Goal: Task Accomplishment & Management: Use online tool/utility

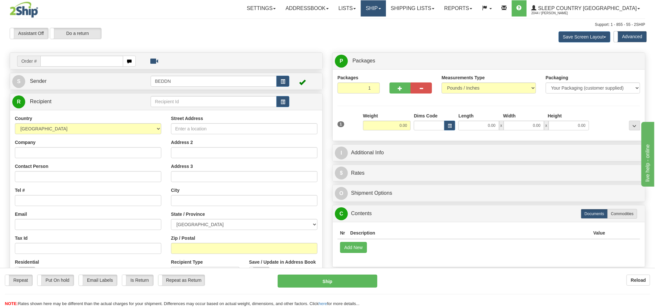
click at [386, 9] on link "Ship" at bounding box center [373, 8] width 25 height 16
click at [379, 29] on span "OnHold / Order Queue" at bounding box center [357, 30] width 46 height 5
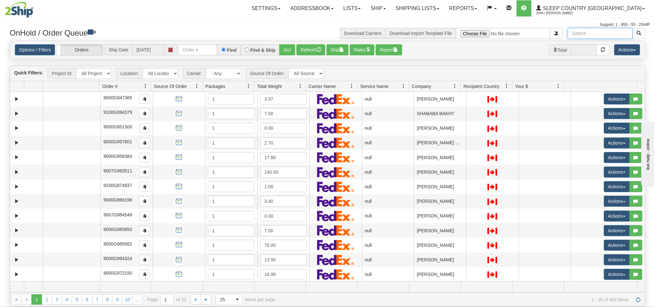
drag, startPoint x: 588, startPoint y: 34, endPoint x: 605, endPoint y: 35, distance: 16.5
click at [588, 34] on input "text" at bounding box center [599, 33] width 65 height 11
paste input "Joanna Coulter"
type input "Joanna Coulter"
click at [639, 33] on span "button" at bounding box center [638, 33] width 5 height 5
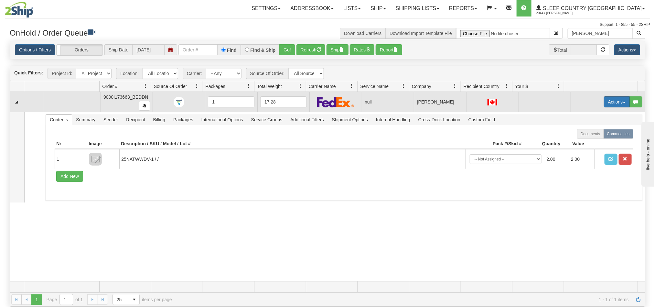
click at [604, 101] on button "Actions" at bounding box center [617, 101] width 26 height 11
click at [582, 114] on span "Open" at bounding box center [588, 113] width 16 height 5
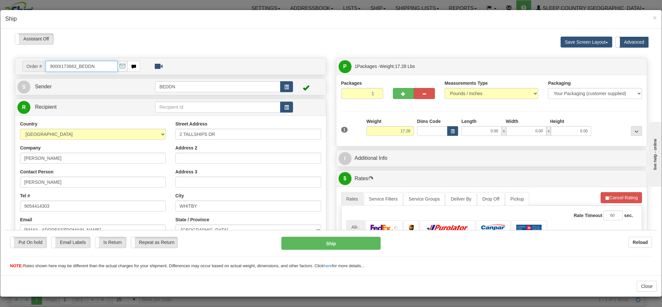
type input "12:40"
type input "16:00"
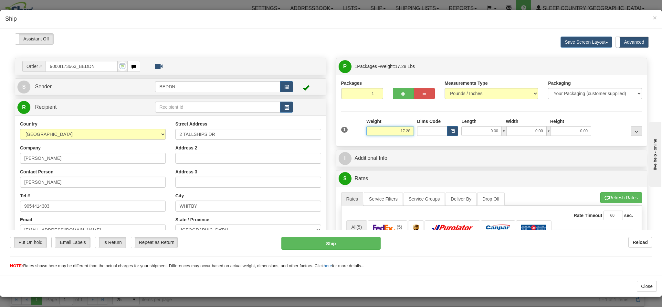
drag, startPoint x: 385, startPoint y: 133, endPoint x: 413, endPoint y: 132, distance: 28.8
click at [413, 132] on div "1 Weight 17.28 Dims Code x x" at bounding box center [492, 129] width 304 height 23
type input "10.00"
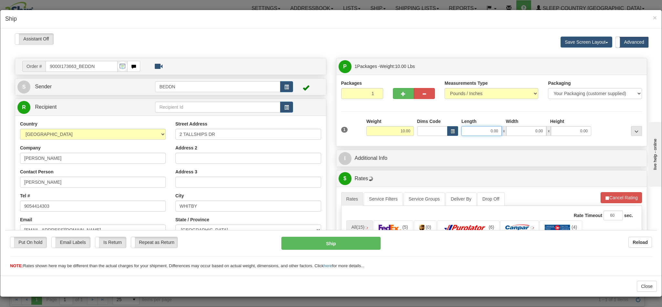
click at [471, 132] on input "0.00" at bounding box center [481, 131] width 40 height 10
type input "16.00"
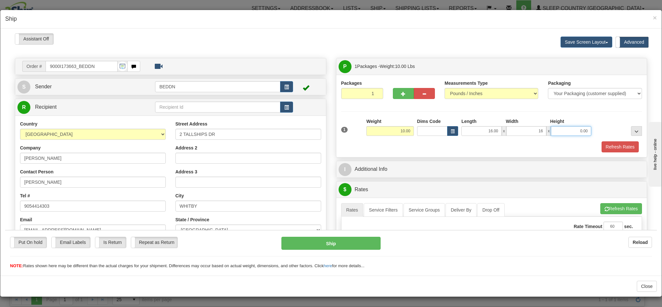
type input "16.00"
type input "20"
type input "20.00"
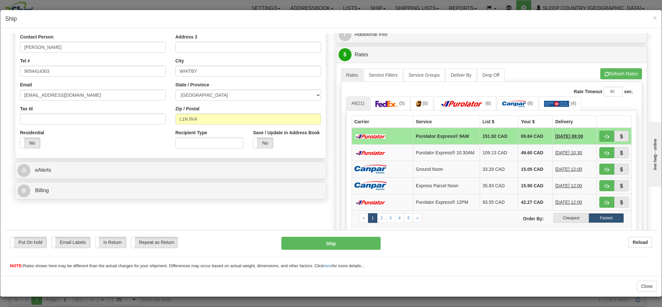
scroll to position [145, 0]
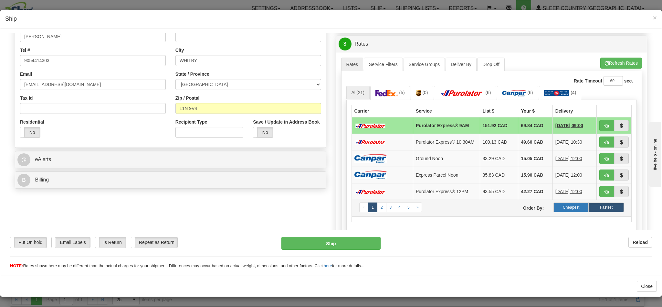
click at [556, 212] on label "Cheapest" at bounding box center [571, 207] width 35 height 10
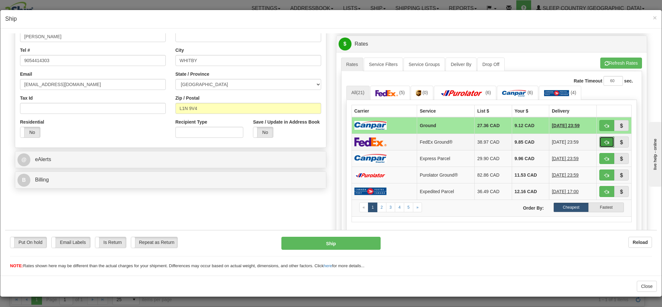
drag, startPoint x: 589, startPoint y: 145, endPoint x: 588, endPoint y: 148, distance: 3.4
click at [605, 144] on span "button" at bounding box center [607, 142] width 5 height 4
type input "92"
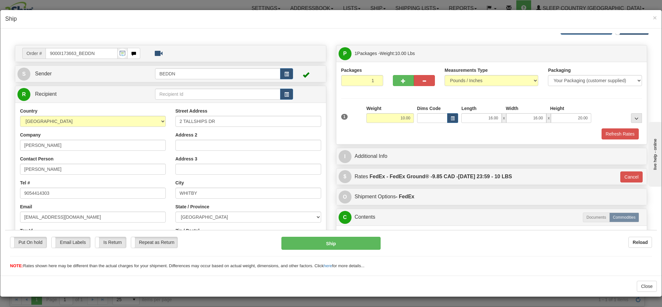
scroll to position [0, 0]
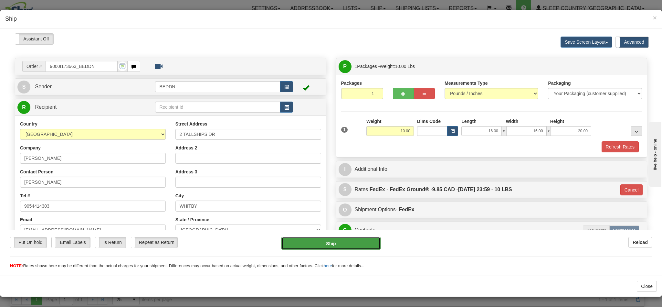
drag, startPoint x: 296, startPoint y: 339, endPoint x: 325, endPoint y: 241, distance: 102.8
click at [325, 241] on button "Ship" at bounding box center [330, 242] width 99 height 13
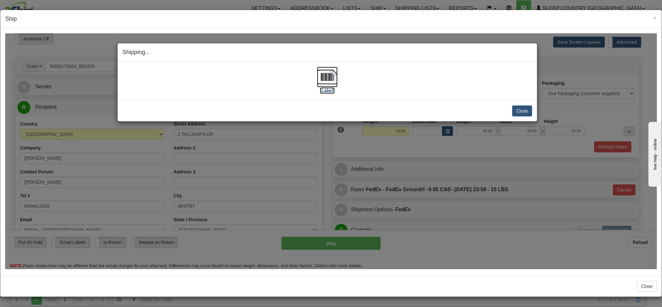
drag, startPoint x: 64, startPoint y: 86, endPoint x: 324, endPoint y: 74, distance: 260.1
click at [324, 74] on img at bounding box center [327, 76] width 21 height 21
click at [515, 113] on button "Close" at bounding box center [522, 110] width 20 height 11
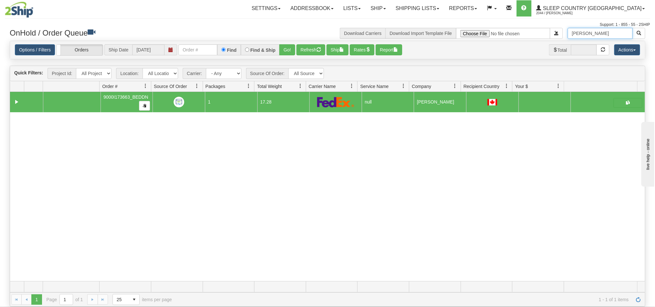
drag, startPoint x: 607, startPoint y: 34, endPoint x: 566, endPoint y: 33, distance: 40.7
click at [567, 33] on input "Joanna Coulter" at bounding box center [599, 33] width 65 height 11
paste input "Terry Hoy"
type input "Terry Hoy"
click at [639, 32] on span "button" at bounding box center [638, 33] width 5 height 5
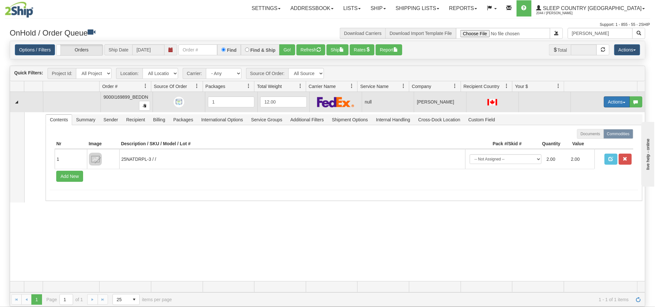
click at [604, 102] on button "Actions" at bounding box center [617, 101] width 26 height 11
click at [584, 115] on span "Open" at bounding box center [588, 113] width 16 height 5
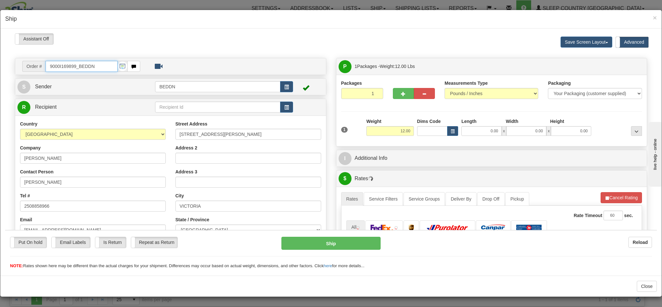
type input "12:43"
type input "16:00"
click at [389, 128] on input "12.00" at bounding box center [390, 131] width 48 height 10
click at [404, 132] on input "12.00" at bounding box center [390, 131] width 48 height 10
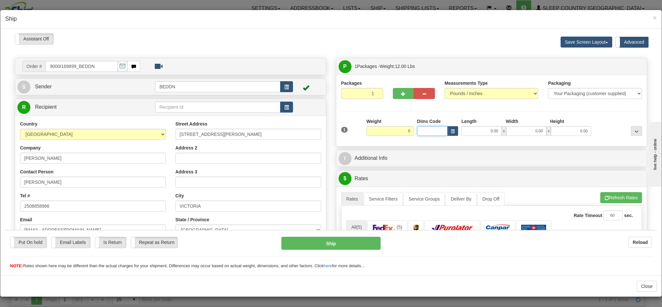
type input "6.00"
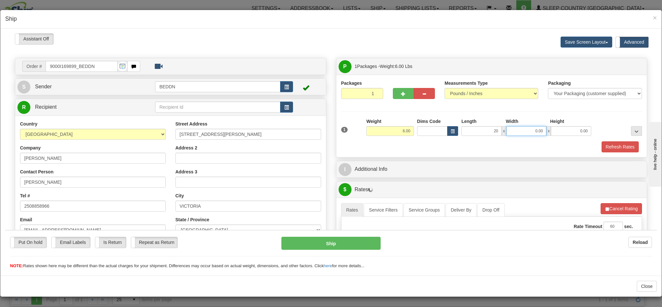
type input "20.00"
type input "10"
type input "20"
type input "10.00"
type input "20.00"
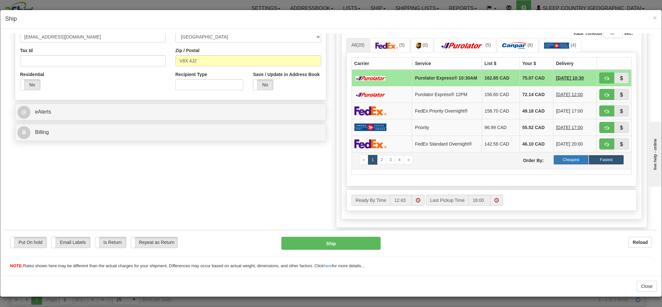
scroll to position [194, 0]
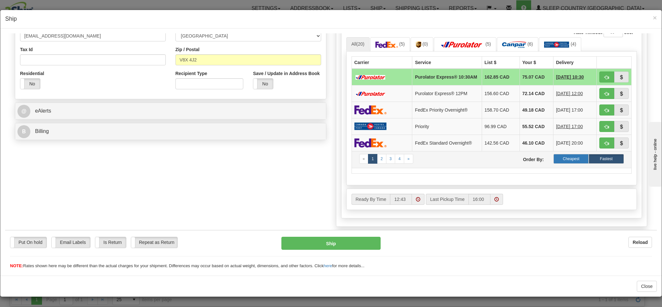
click at [556, 163] on label "Cheapest" at bounding box center [571, 159] width 35 height 10
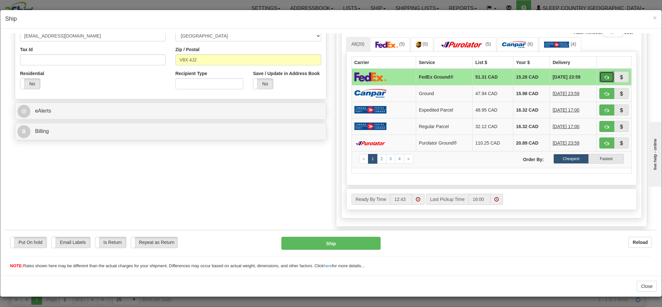
drag, startPoint x: 589, startPoint y: 80, endPoint x: 567, endPoint y: 211, distance: 132.8
click at [605, 79] on span "button" at bounding box center [607, 77] width 5 height 4
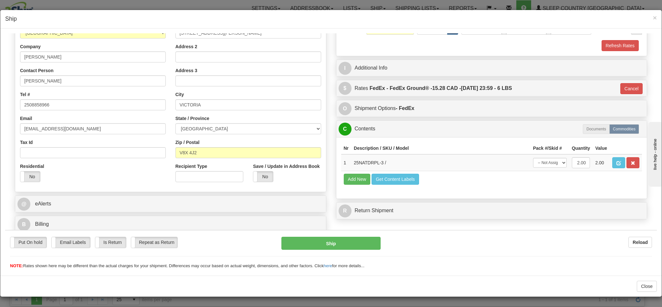
type input "92"
click at [335, 242] on button "Ship" at bounding box center [330, 242] width 99 height 13
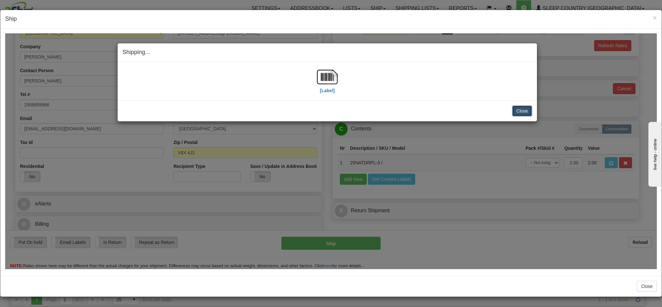
click at [518, 111] on button "Close" at bounding box center [522, 110] width 20 height 11
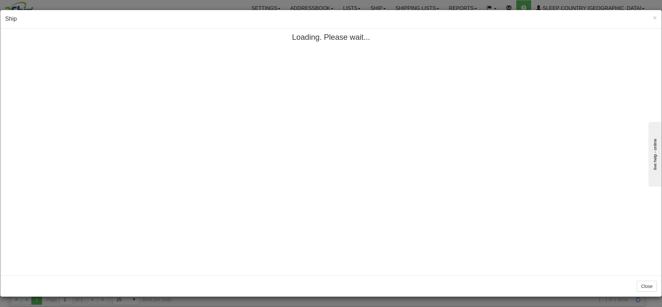
scroll to position [0, 0]
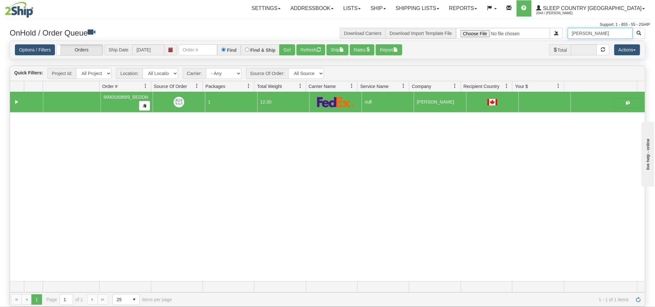
drag, startPoint x: 595, startPoint y: 35, endPoint x: 567, endPoint y: 36, distance: 28.1
click at [567, 36] on input "Terry Hoy" at bounding box center [599, 33] width 65 height 11
paste input "Cheryl Coldwell"
type input "Cheryl Coldwell"
click at [627, 50] on button "Actions" at bounding box center [627, 49] width 26 height 11
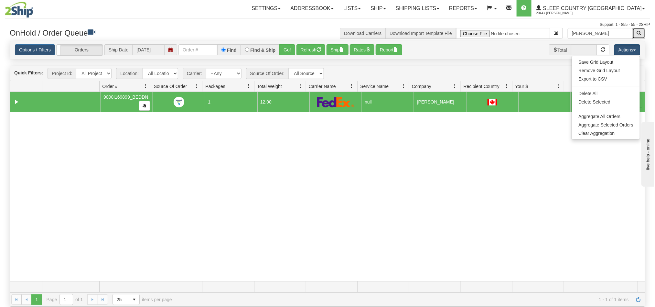
click at [640, 31] on span "button" at bounding box center [638, 33] width 5 height 5
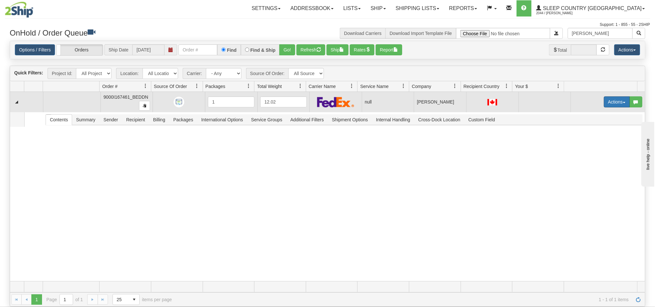
click at [606, 102] on button "Actions" at bounding box center [617, 101] width 26 height 11
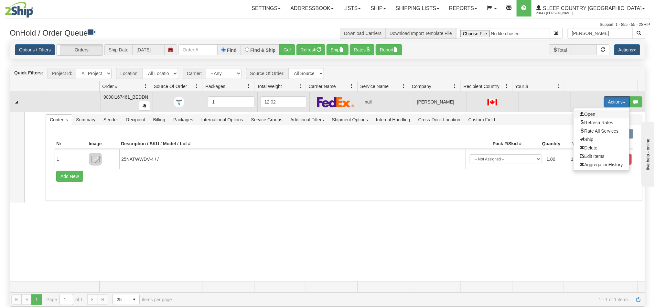
click at [580, 113] on span "Open" at bounding box center [588, 113] width 16 height 5
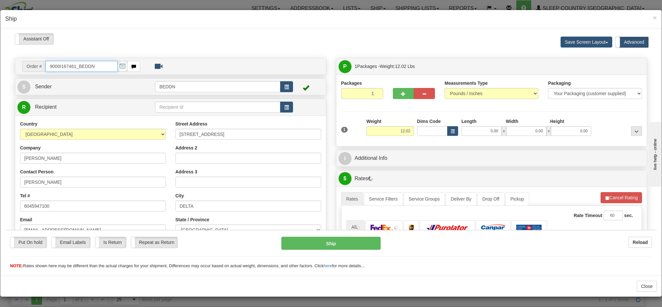
type input "12:44"
type input "16:00"
drag, startPoint x: 384, startPoint y: 132, endPoint x: 412, endPoint y: 126, distance: 28.1
click at [412, 126] on div "1 Weight 12.02 Dims Code x x" at bounding box center [492, 129] width 304 height 23
type input "5.00"
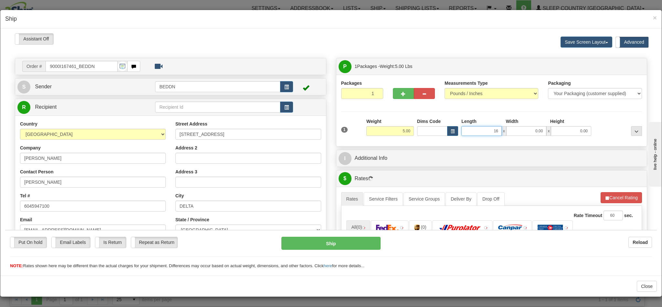
type input "16"
type input "10"
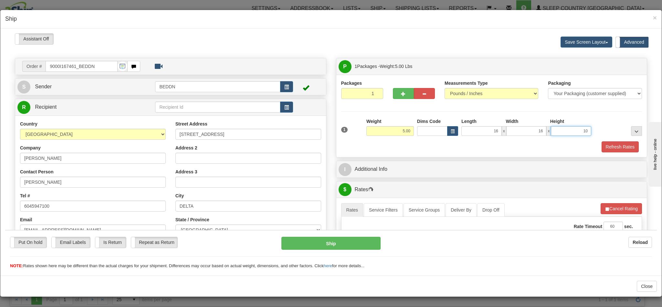
type input "16.00"
type input "10.00"
click at [449, 154] on div "Packages 1 1 Measurements Type" at bounding box center [491, 115] width 311 height 82
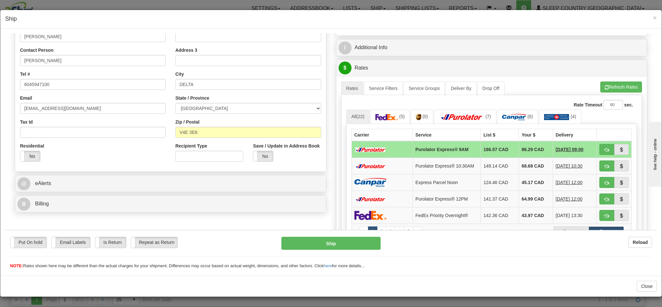
scroll to position [145, 0]
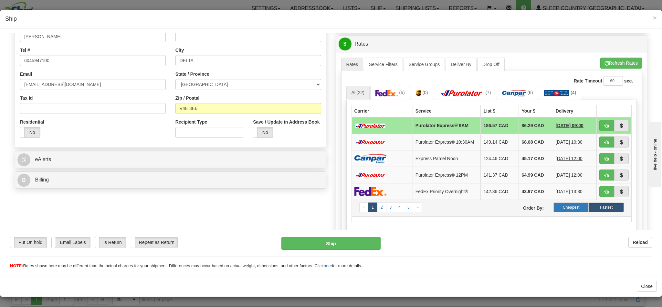
click at [559, 212] on label "Cheapest" at bounding box center [571, 207] width 35 height 10
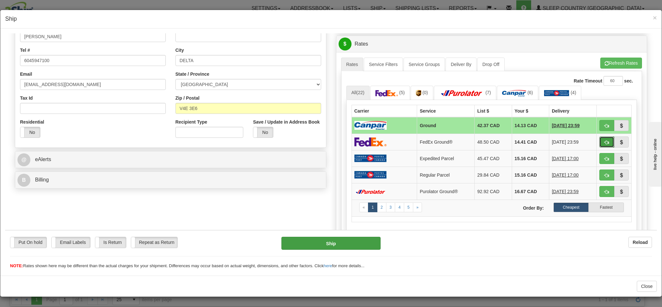
drag, startPoint x: 587, startPoint y: 144, endPoint x: 355, endPoint y: 243, distance: 251.9
click at [599, 144] on button "button" at bounding box center [606, 141] width 15 height 11
type input "92"
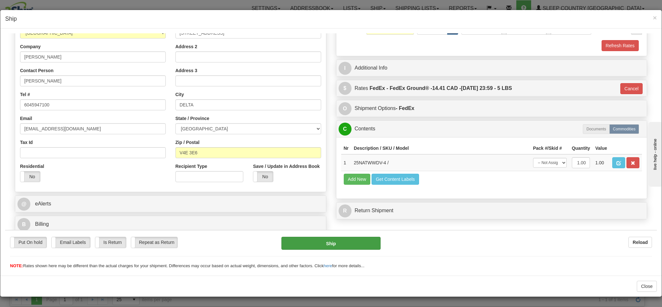
scroll to position [110, 0]
click at [355, 243] on button "Ship" at bounding box center [330, 242] width 99 height 13
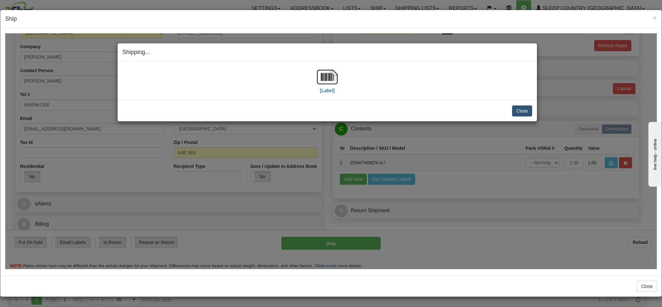
click at [518, 111] on button "Close" at bounding box center [522, 110] width 20 height 11
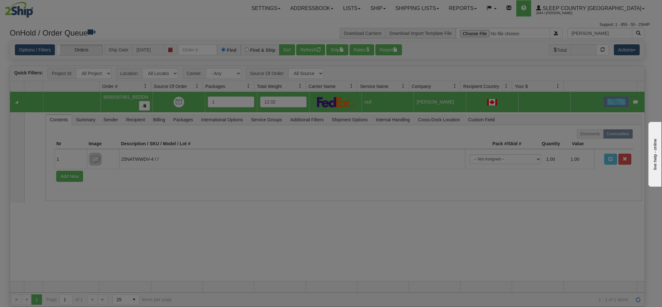
scroll to position [0, 0]
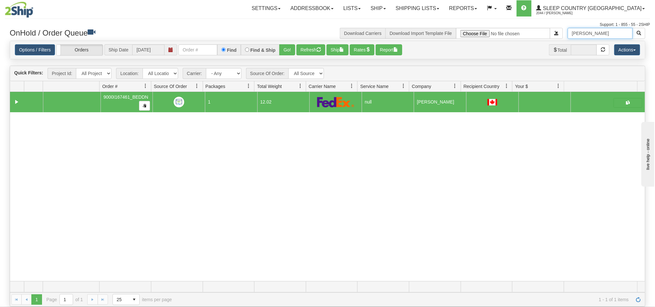
drag, startPoint x: 609, startPoint y: 32, endPoint x: 542, endPoint y: 32, distance: 67.2
click at [543, 32] on div "Cheryl Coldwell Download Carriers Download Import Template File" at bounding box center [488, 33] width 323 height 11
paste input "Elyse Chaikalis"
type input "Elyse Chaikalis"
click at [635, 32] on button "button" at bounding box center [638, 33] width 13 height 11
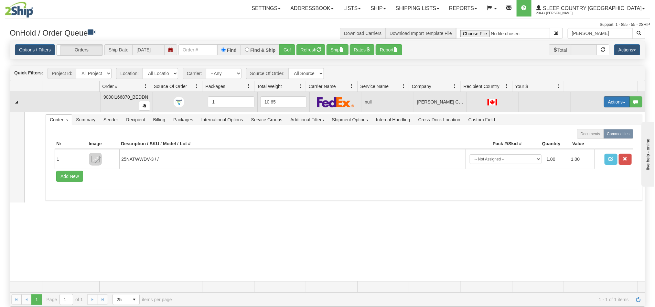
click at [606, 105] on button "Actions" at bounding box center [617, 101] width 26 height 11
click at [585, 115] on span "Open" at bounding box center [588, 113] width 16 height 5
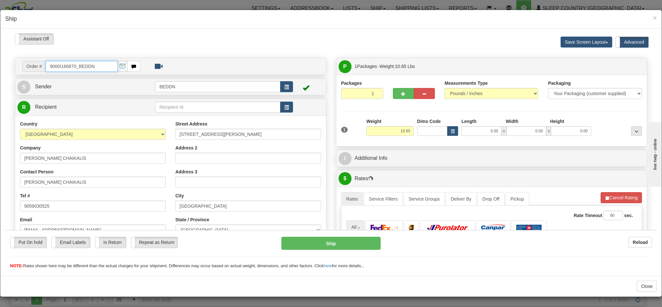
type input "12:46"
type input "16:00"
drag, startPoint x: 390, startPoint y: 133, endPoint x: 413, endPoint y: 133, distance: 22.6
click at [413, 133] on div "1 Weight 10.65 Dims Code x x" at bounding box center [492, 129] width 304 height 23
type input "5.00"
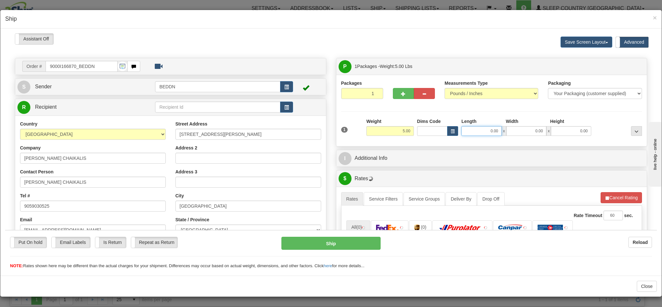
click at [461, 132] on input "0.00" at bounding box center [481, 131] width 40 height 10
type input "16.00"
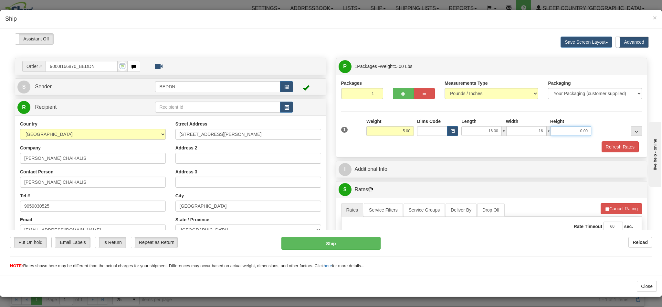
type input "16.00"
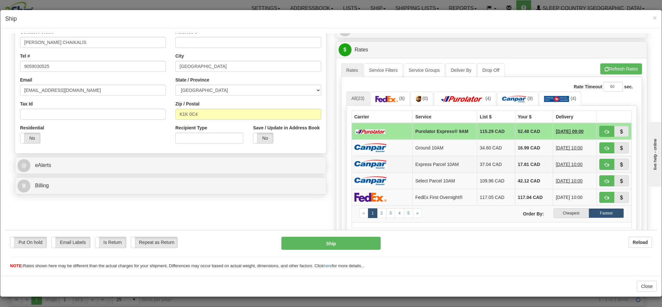
scroll to position [145, 0]
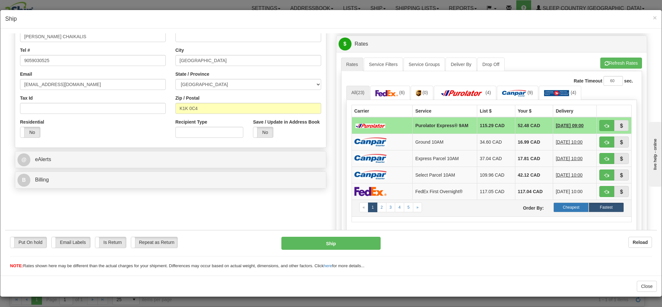
type input "10.00"
click at [561, 212] on label "Cheapest" at bounding box center [571, 207] width 35 height 10
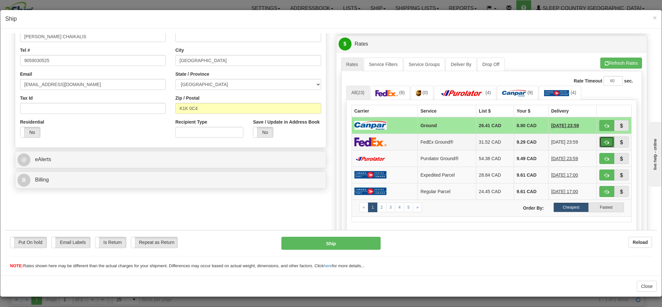
click at [605, 144] on span "button" at bounding box center [607, 142] width 5 height 4
type input "92"
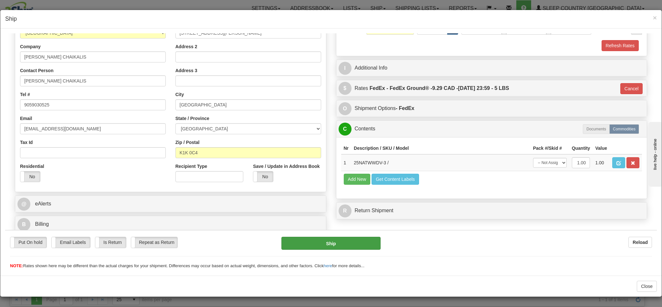
scroll to position [110, 0]
click at [322, 246] on button "Ship" at bounding box center [330, 242] width 99 height 13
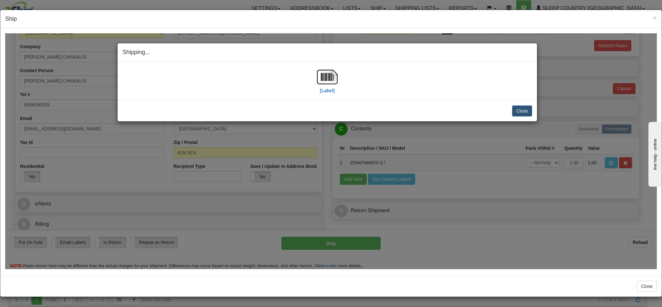
click at [326, 75] on img at bounding box center [327, 76] width 21 height 21
click at [519, 107] on button "Close" at bounding box center [522, 110] width 20 height 11
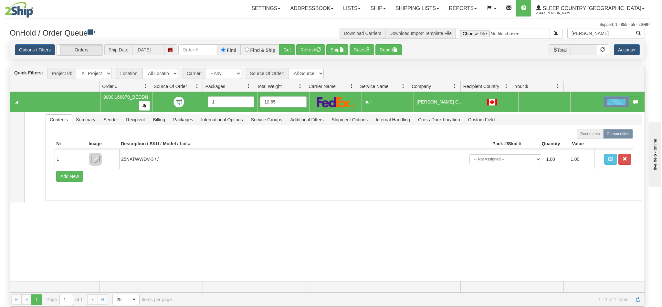
scroll to position [0, 0]
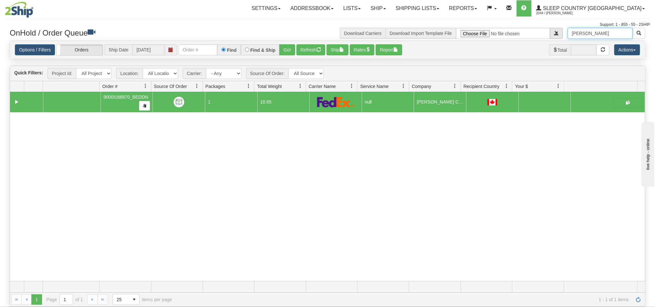
drag, startPoint x: 608, startPoint y: 34, endPoint x: 558, endPoint y: 34, distance: 49.4
click at [558, 34] on div "Elyse Chaikalis Download Carriers Download Import Template File" at bounding box center [488, 33] width 323 height 11
paste input "Cecilia Abunagan"
type input "Cecilia Abunagan"
click at [642, 35] on button "button" at bounding box center [638, 33] width 13 height 11
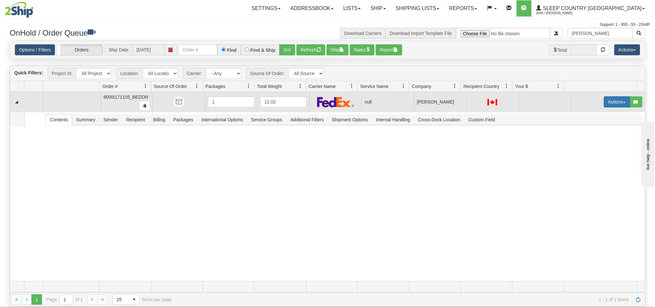
click at [604, 102] on button "Actions" at bounding box center [617, 101] width 26 height 11
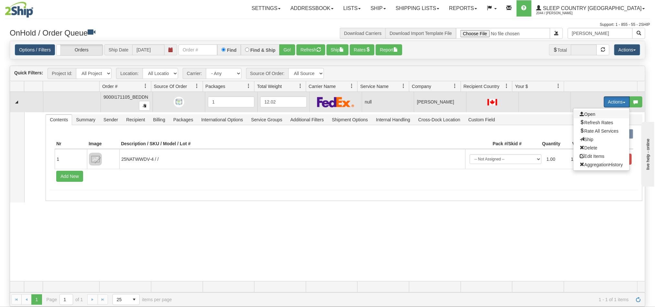
click at [580, 113] on span "Open" at bounding box center [588, 113] width 16 height 5
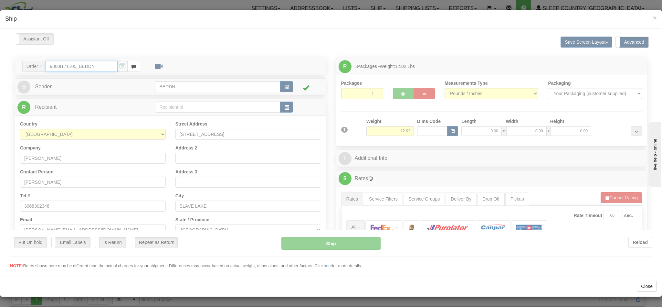
type input "12:47"
type input "16:00"
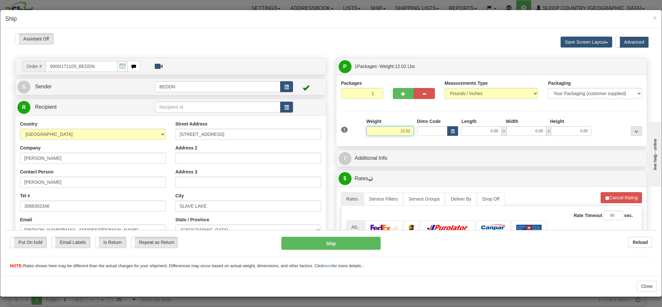
drag, startPoint x: 392, startPoint y: 131, endPoint x: 408, endPoint y: 130, distance: 15.8
click at [408, 130] on div "1 Weight 12.02 Dims Code x x" at bounding box center [492, 129] width 304 height 23
type input "5"
type input "5.00"
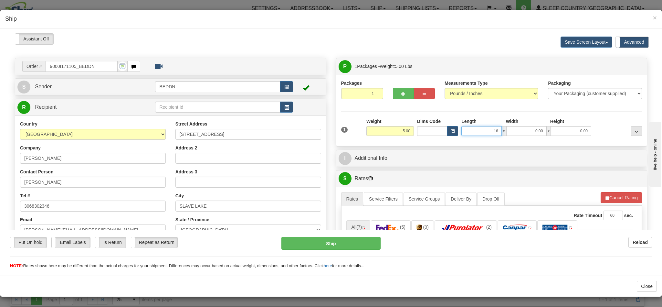
type input "16"
type input "16.00"
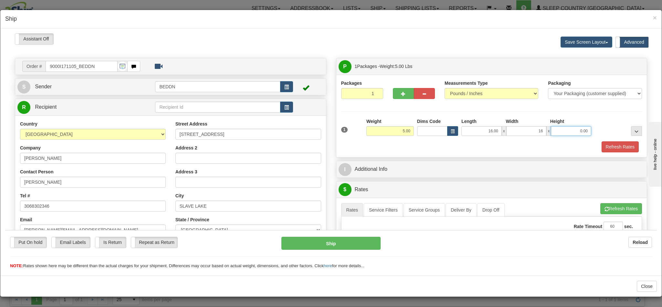
type input "16.00"
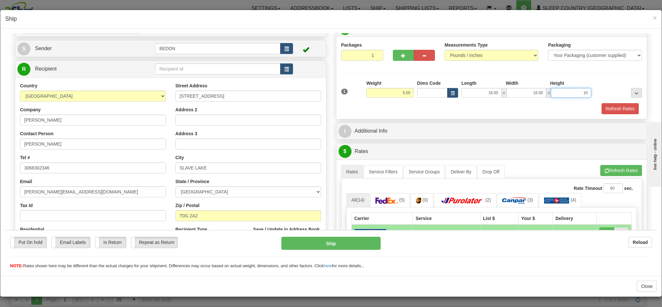
scroll to position [194, 0]
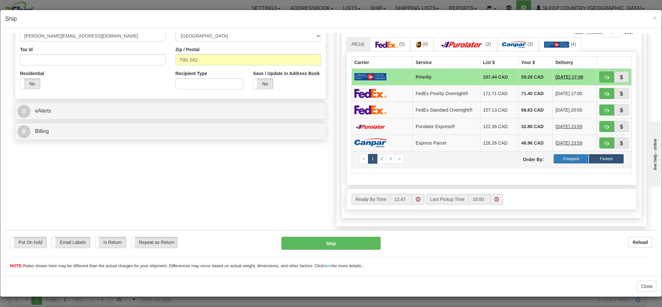
click at [562, 163] on label "Cheapest" at bounding box center [571, 159] width 35 height 10
type input "10.00"
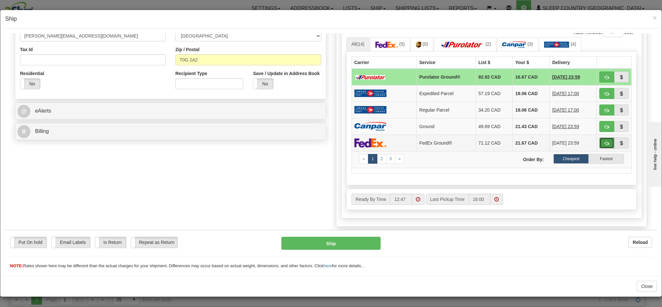
click at [605, 145] on span "button" at bounding box center [607, 143] width 5 height 4
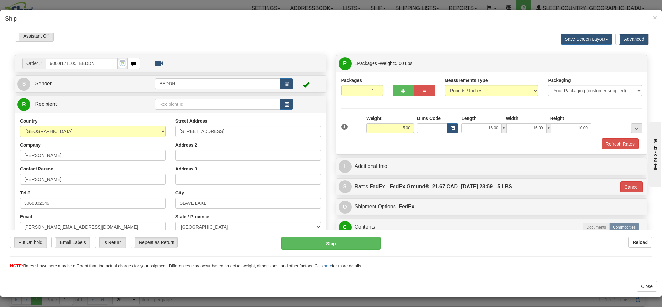
scroll to position [0, 0]
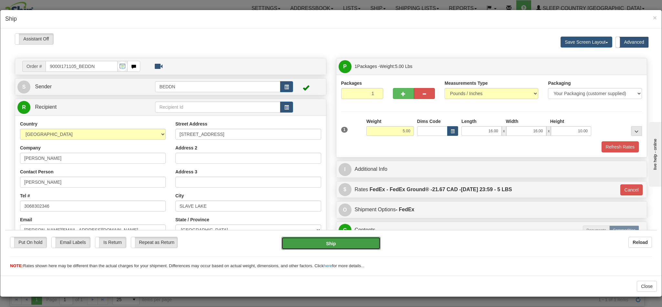
click at [325, 243] on button "Ship" at bounding box center [330, 242] width 99 height 13
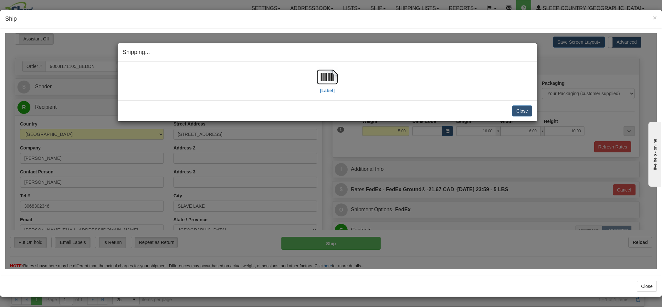
click at [419, 51] on h4 "Shipping... Your SHIPMENT will EXPIRE in" at bounding box center [327, 52] width 410 height 8
click at [513, 108] on button "Close" at bounding box center [522, 110] width 20 height 11
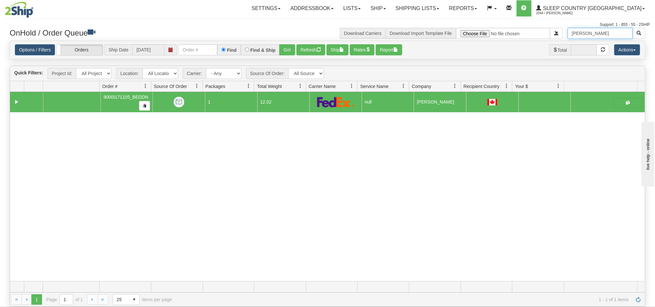
drag, startPoint x: 614, startPoint y: 31, endPoint x: 535, endPoint y: 36, distance: 79.0
click at [535, 35] on div "Cecilia Abunagan Download Carriers Download Import Template File" at bounding box center [488, 33] width 323 height 11
paste input "Kate Brayley"
type input "Kate Brayley"
click at [637, 34] on span "button" at bounding box center [638, 33] width 5 height 5
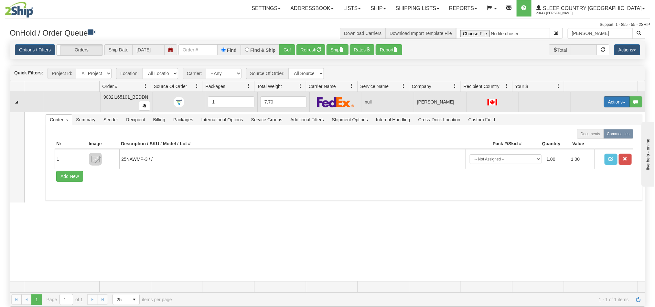
click at [604, 102] on button "Actions" at bounding box center [617, 101] width 26 height 11
click at [581, 115] on span "Open" at bounding box center [588, 113] width 16 height 5
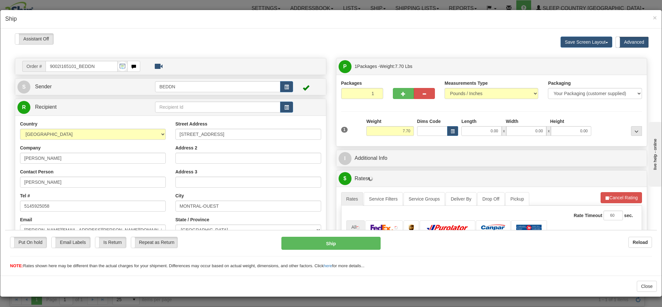
type input "12:49"
type input "16:00"
drag, startPoint x: 397, startPoint y: 133, endPoint x: 416, endPoint y: 134, distance: 18.4
click at [416, 134] on div "1 Weight 7.70 Dims Code 0.00" at bounding box center [492, 129] width 304 height 23
type input "4"
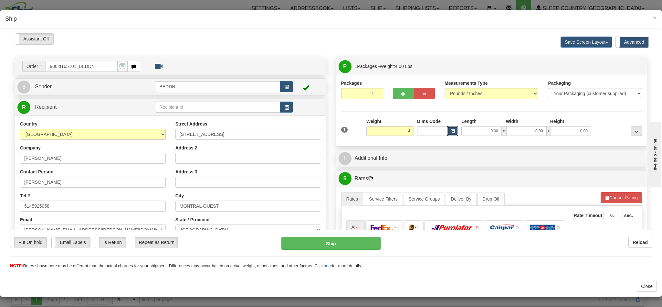
type input "4.00"
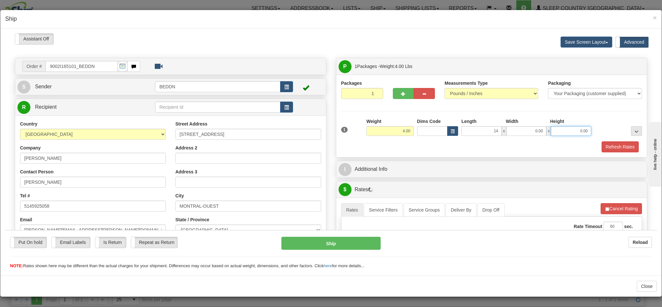
type input "14.00"
click at [543, 130] on div "14.00 x 0.00 x 0.00" at bounding box center [526, 131] width 130 height 10
click at [559, 132] on input "0.00" at bounding box center [571, 131] width 40 height 10
type input "14.00"
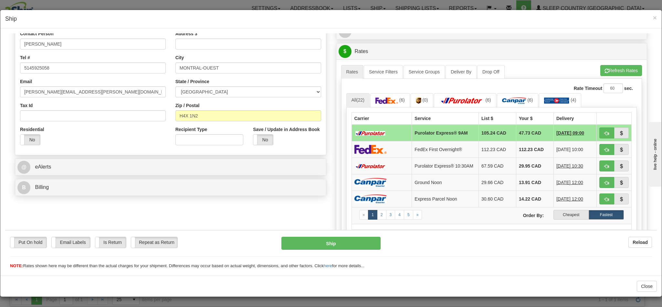
scroll to position [194, 0]
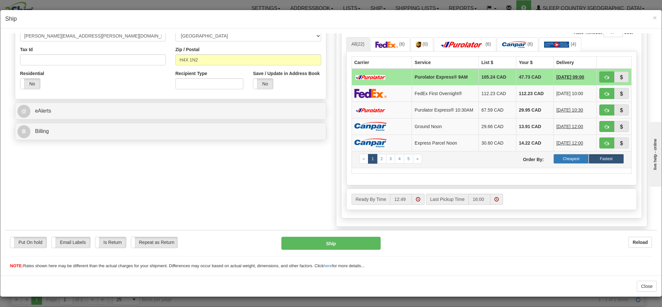
click at [556, 163] on label "Cheapest" at bounding box center [571, 159] width 35 height 10
type input "10.00"
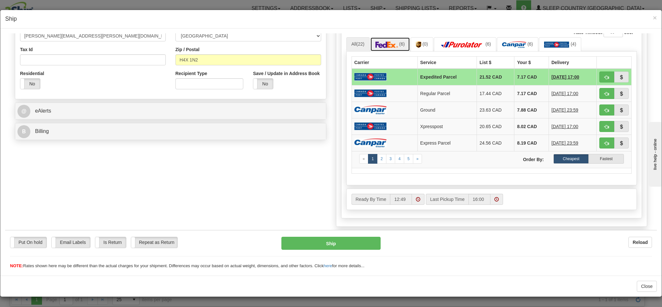
click at [391, 43] on img at bounding box center [387, 44] width 23 height 6
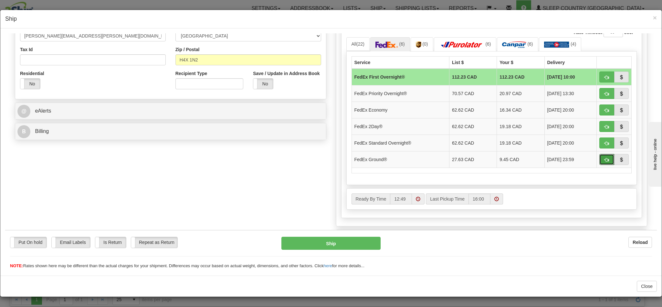
drag, startPoint x: 590, startPoint y: 167, endPoint x: 512, endPoint y: 188, distance: 81.1
click at [599, 164] on button "button" at bounding box center [606, 159] width 15 height 11
type input "92"
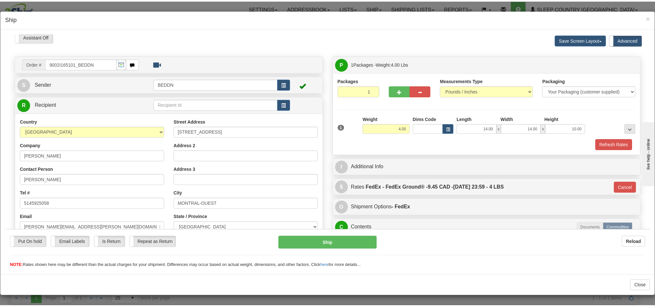
scroll to position [0, 0]
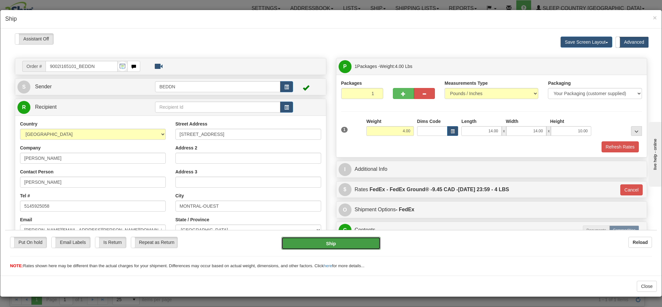
click at [349, 244] on button "Ship" at bounding box center [330, 242] width 99 height 13
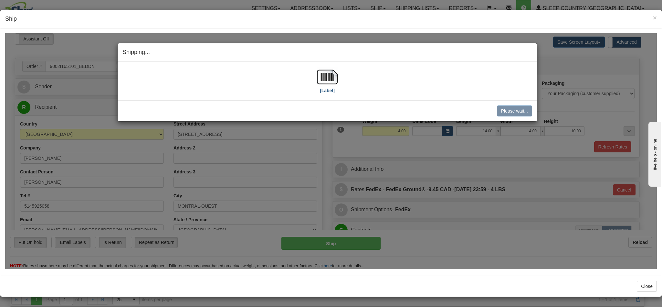
click at [321, 78] on img at bounding box center [327, 76] width 21 height 21
drag, startPoint x: 516, startPoint y: 107, endPoint x: 511, endPoint y: 104, distance: 6.2
click at [516, 107] on button "Close" at bounding box center [522, 110] width 20 height 11
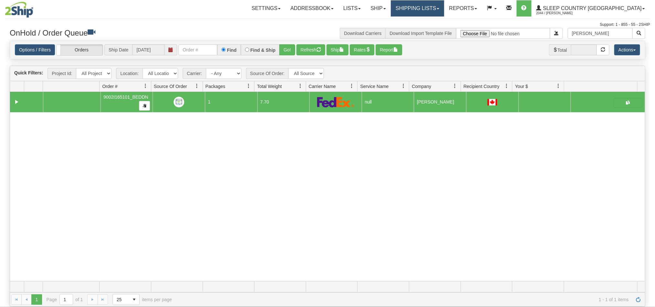
click at [435, 10] on link "Shipping lists" at bounding box center [417, 8] width 53 height 16
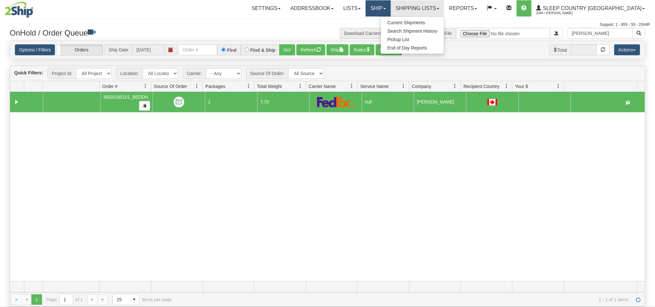
click at [390, 9] on link "Ship" at bounding box center [378, 8] width 25 height 16
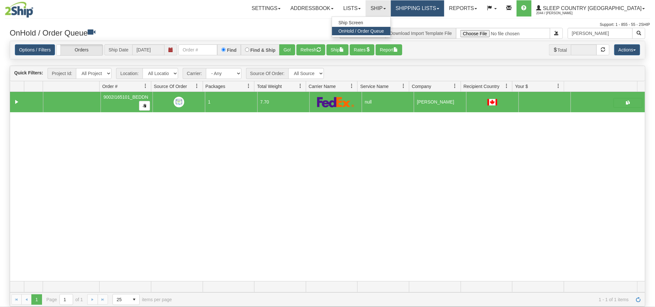
click at [441, 7] on link "Shipping lists" at bounding box center [417, 8] width 53 height 16
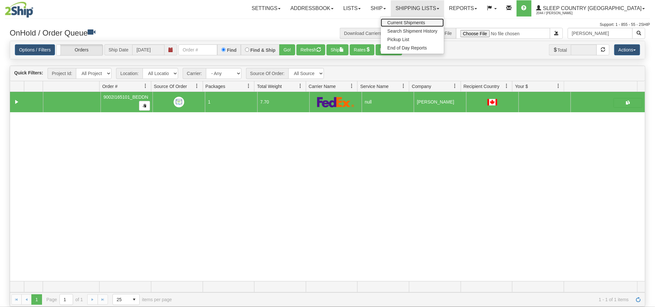
click at [425, 23] on span "Current Shipments" at bounding box center [406, 22] width 38 height 5
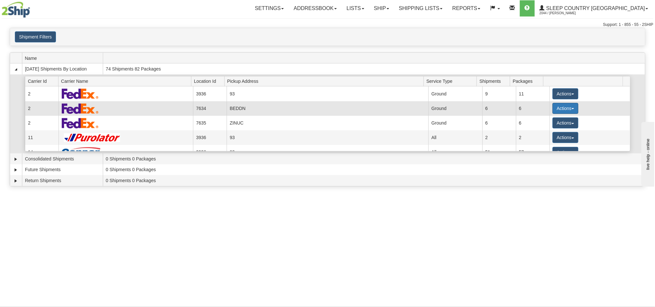
click at [561, 109] on button "Actions" at bounding box center [565, 108] width 26 height 11
click at [541, 139] on span "Pickup" at bounding box center [541, 137] width 17 height 5
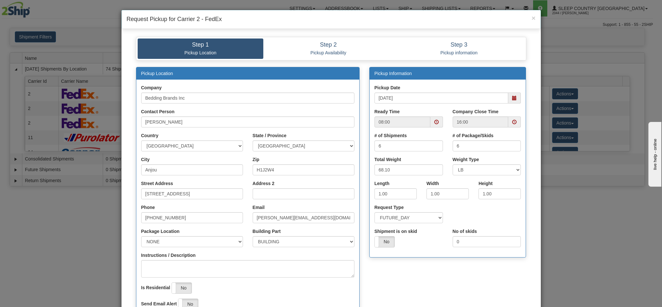
scroll to position [92, 0]
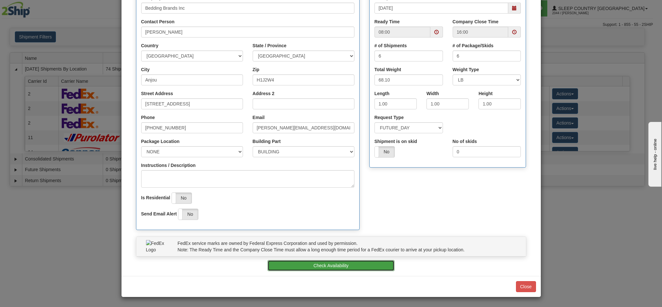
click at [338, 261] on button "Check Availability" at bounding box center [331, 265] width 127 height 11
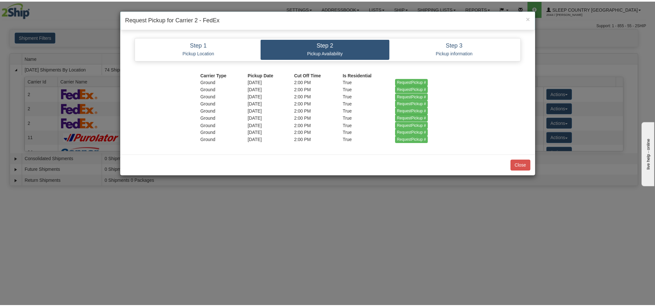
scroll to position [0, 0]
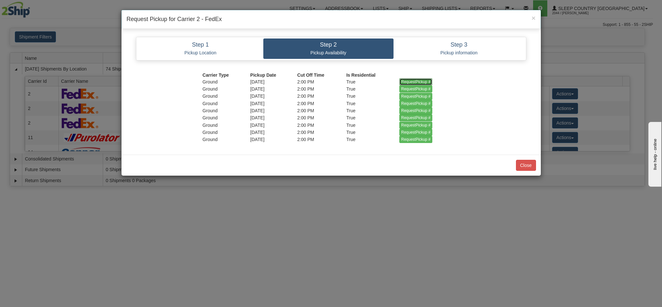
click at [415, 81] on input "RequestPickup #" at bounding box center [415, 81] width 33 height 7
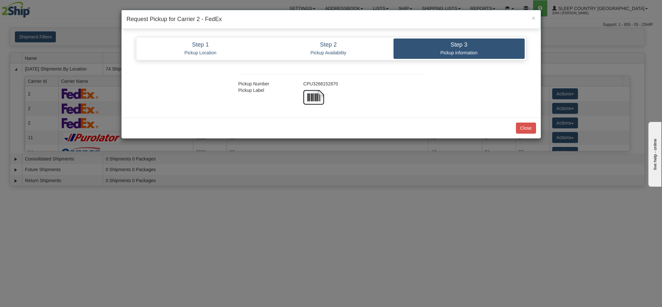
copy div "CPU3268152870"
drag, startPoint x: 338, startPoint y: 85, endPoint x: 303, endPoint y: 81, distance: 35.1
click at [303, 81] on div "CPU3268152870" at bounding box center [364, 83] width 130 height 6
click at [523, 126] on button "Close" at bounding box center [526, 127] width 20 height 11
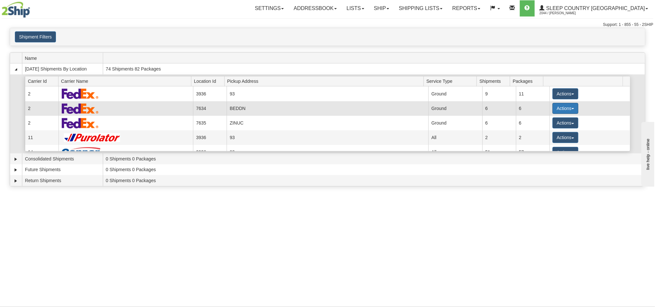
click at [571, 109] on span "button" at bounding box center [572, 108] width 3 height 1
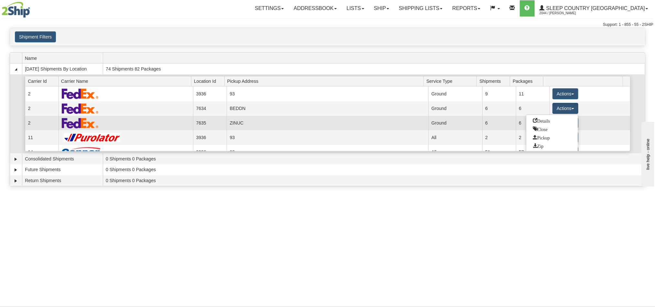
click at [550, 122] on link "Details" at bounding box center [552, 120] width 52 height 8
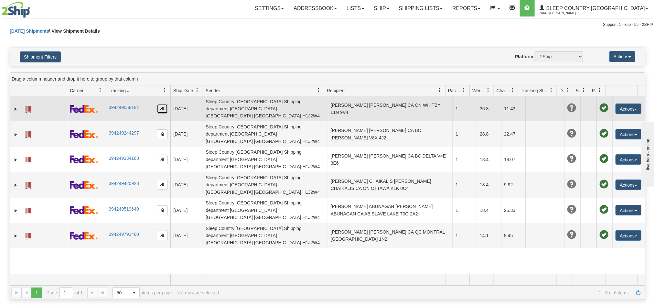
click at [163, 108] on button "button" at bounding box center [162, 109] width 11 height 10
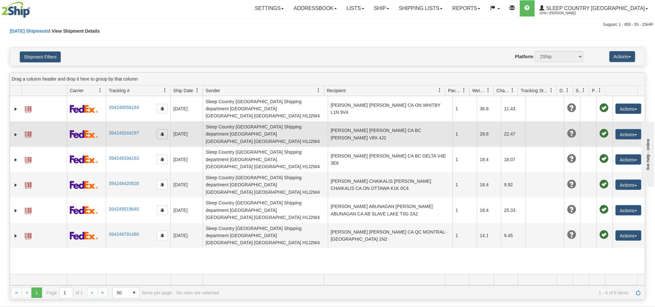
click at [162, 132] on span "button" at bounding box center [162, 134] width 4 height 4
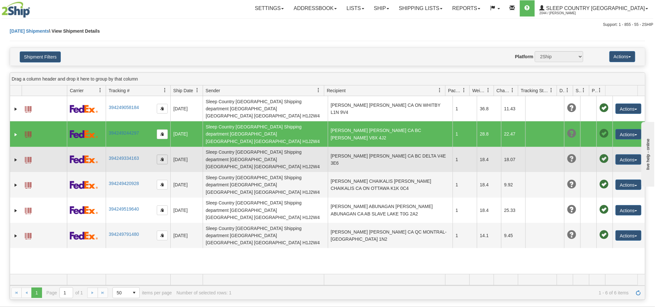
click at [161, 157] on span "button" at bounding box center [162, 159] width 4 height 4
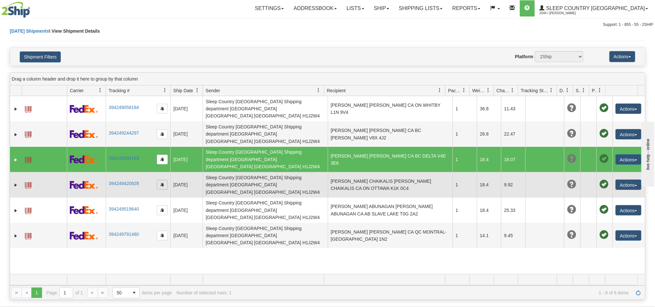
click at [163, 182] on span "button" at bounding box center [162, 184] width 4 height 4
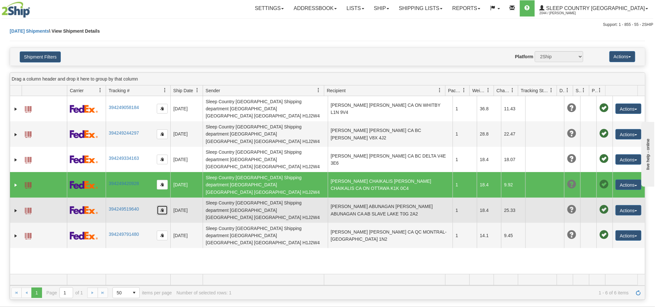
click at [158, 205] on button "button" at bounding box center [162, 210] width 11 height 10
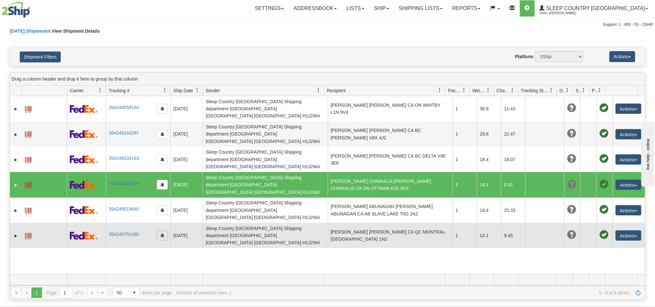
click at [162, 233] on span "button" at bounding box center [162, 235] width 4 height 4
